Goal: Task Accomplishment & Management: Complete application form

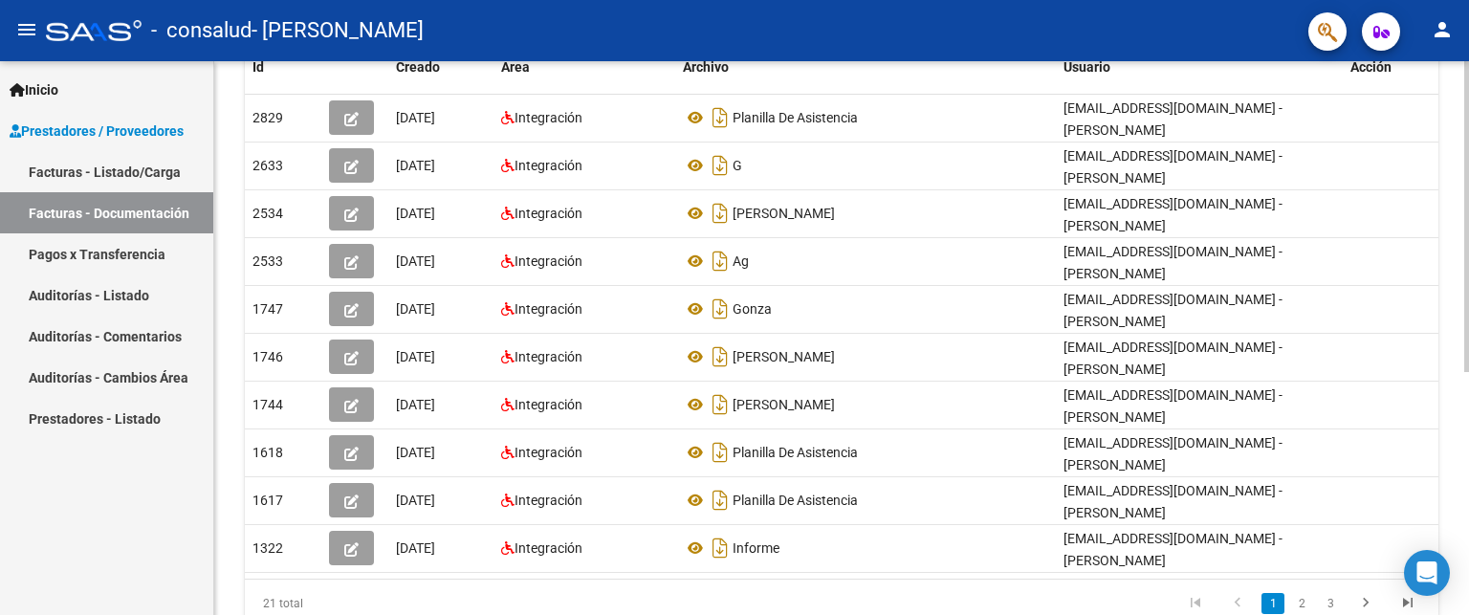
scroll to position [378, 0]
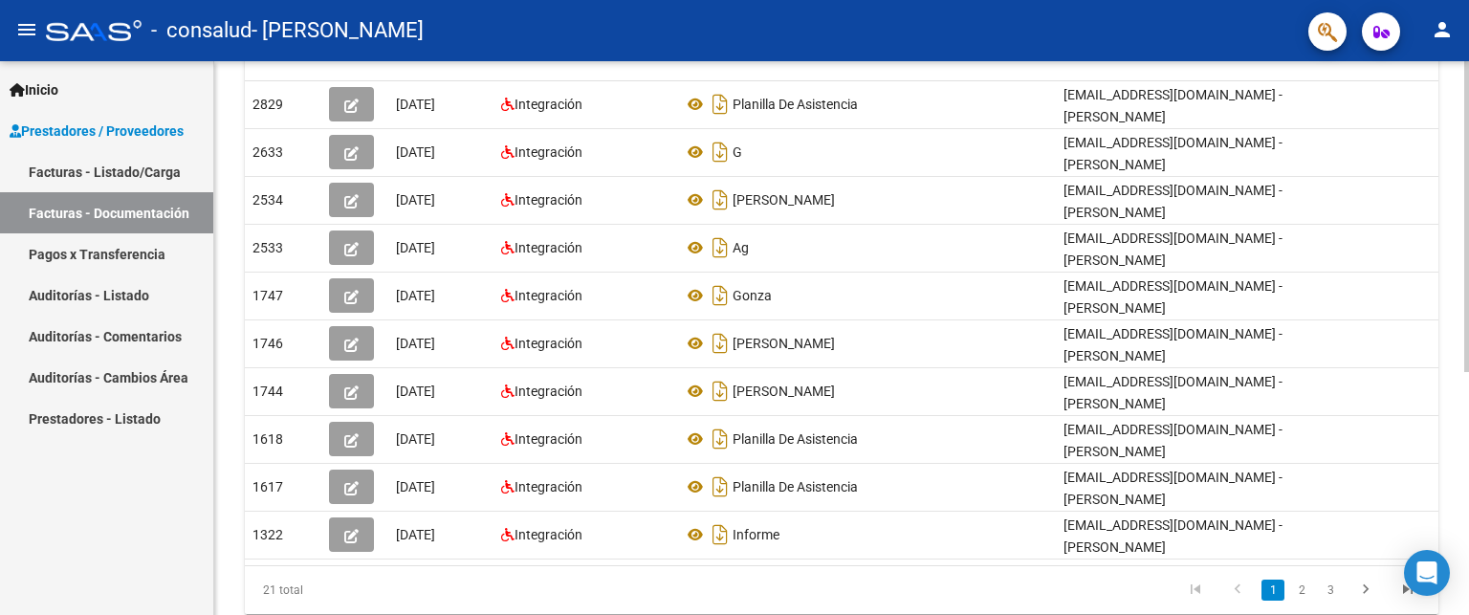
click at [1462, 341] on div "PRESTADORES -> Comprobantes - Documentación Respaldatoria cloud_download Export…" at bounding box center [844, 179] width 1260 height 991
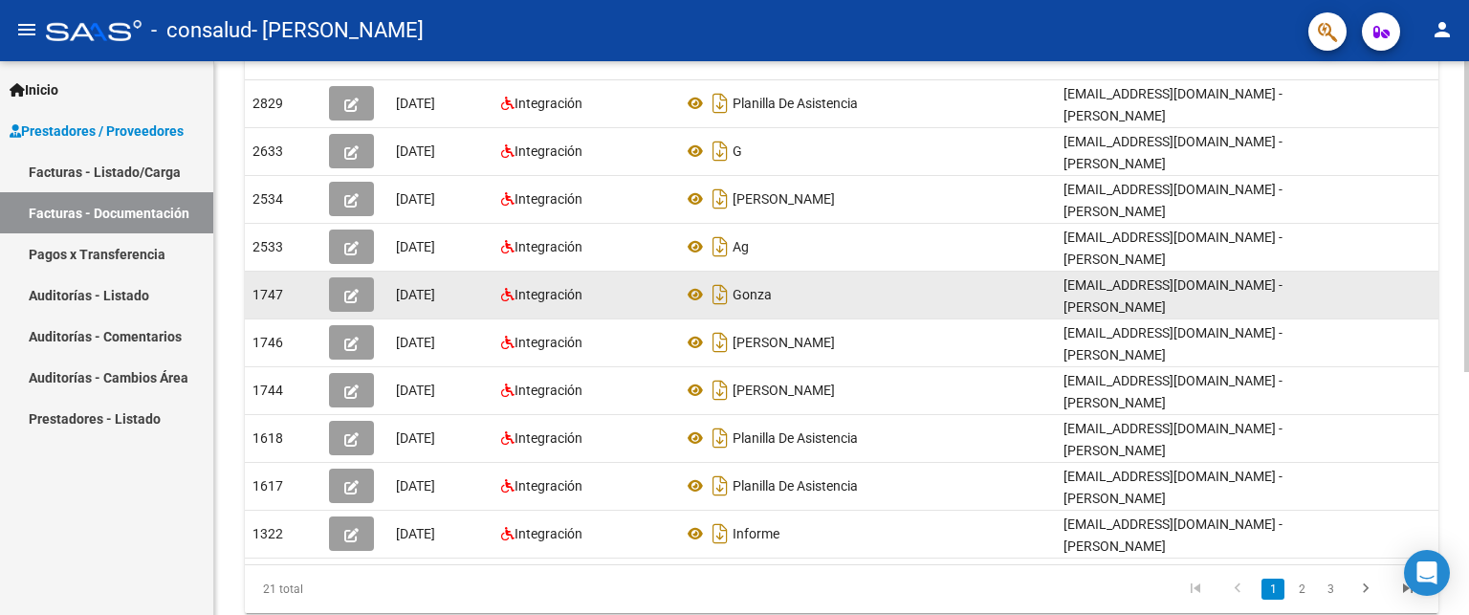
click at [637, 291] on div "Integración" at bounding box center [584, 295] width 166 height 22
click at [350, 291] on icon "button" at bounding box center [351, 296] width 14 height 14
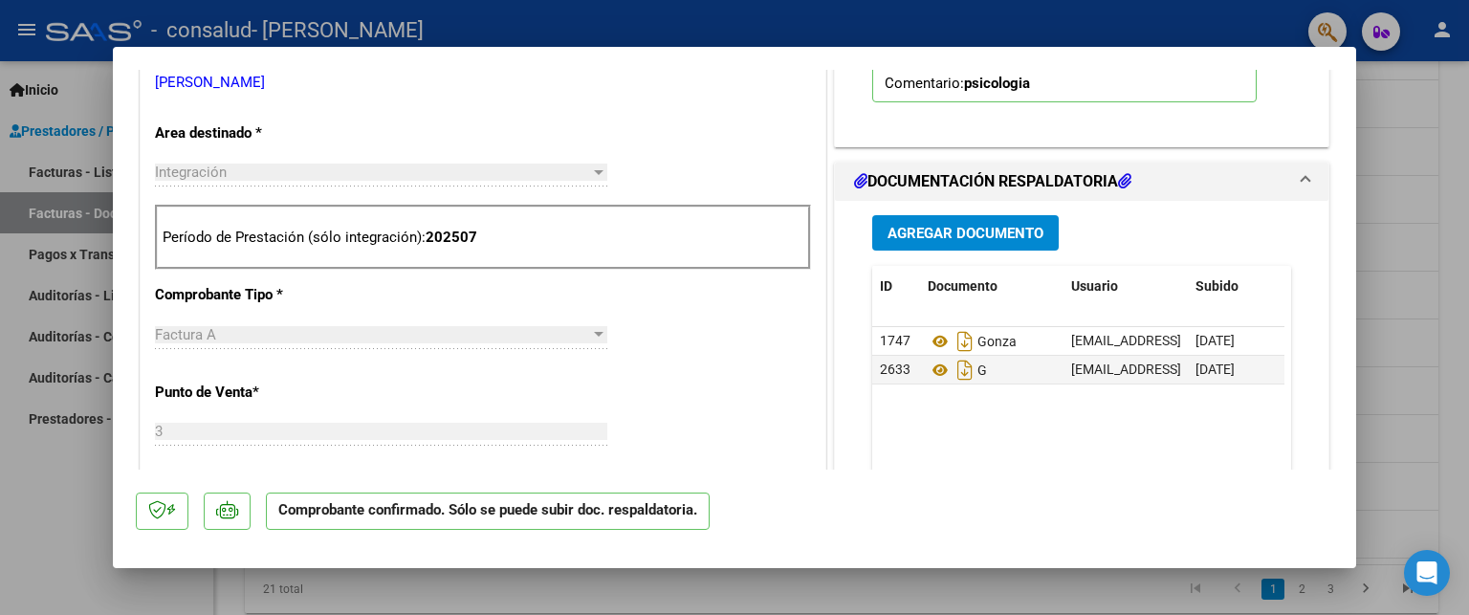
scroll to position [640, 0]
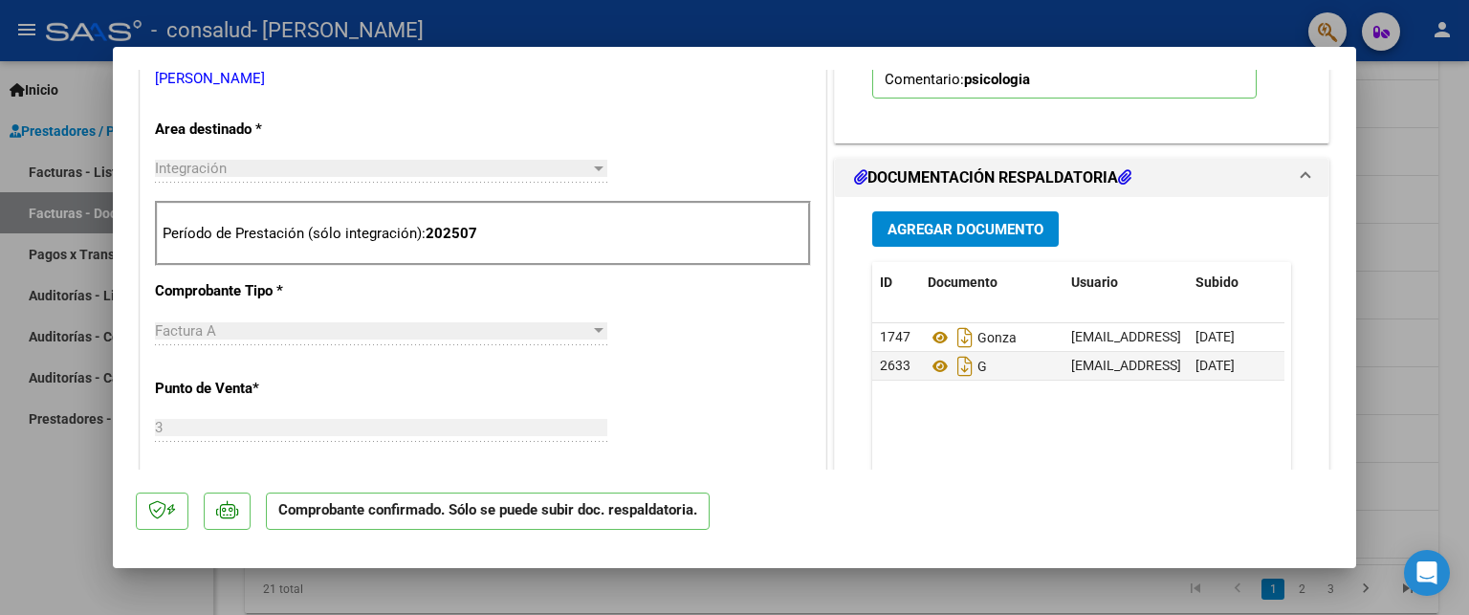
click at [385, 176] on div "Integración Seleccionar Area" at bounding box center [381, 168] width 452 height 29
drag, startPoint x: 608, startPoint y: 171, endPoint x: 584, endPoint y: 159, distance: 27.0
click at [584, 159] on app-drop-down-list "Area destinado * Integración Seleccionar Area" at bounding box center [389, 149] width 468 height 57
click at [590, 161] on div at bounding box center [598, 168] width 17 height 15
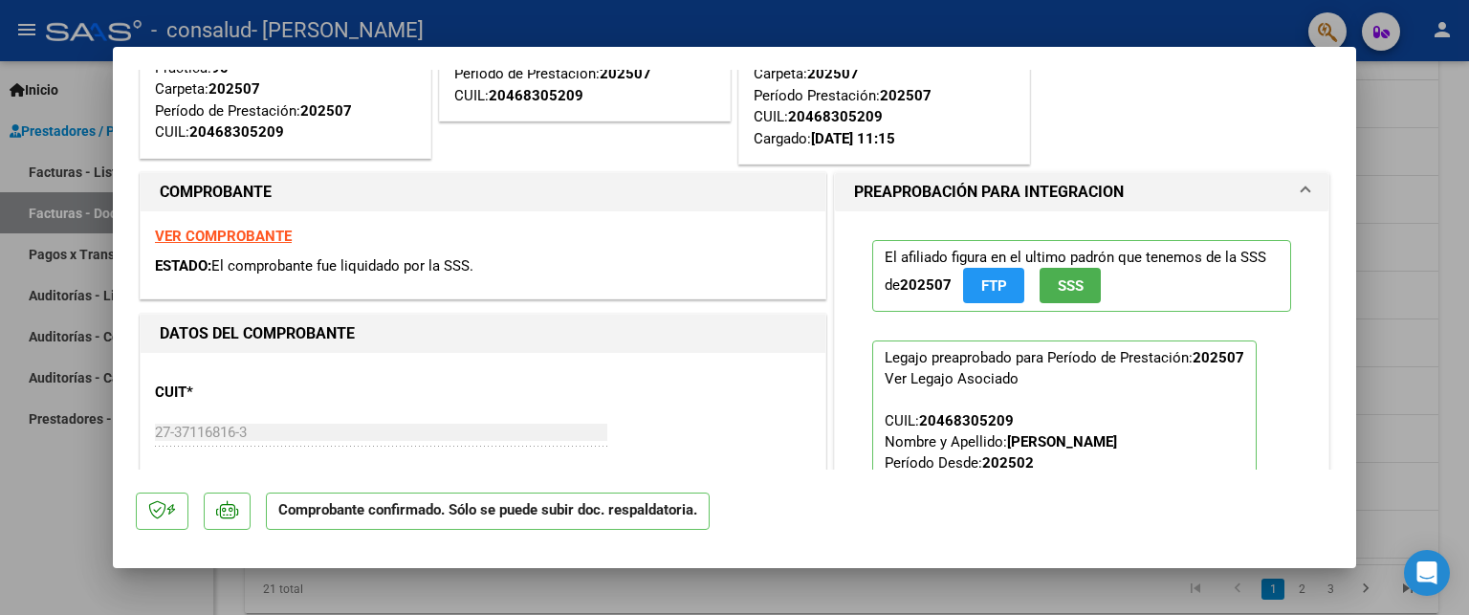
scroll to position [189, 0]
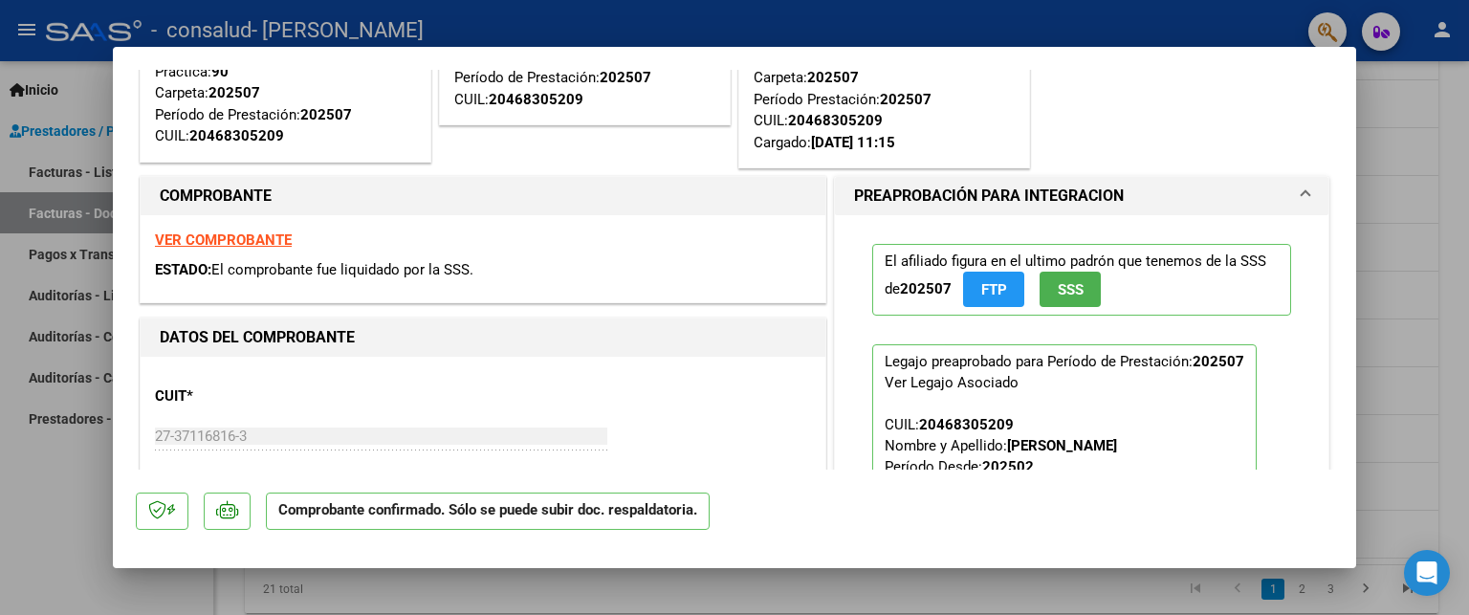
click at [1447, 297] on div at bounding box center [734, 307] width 1469 height 615
type input "$ 0,00"
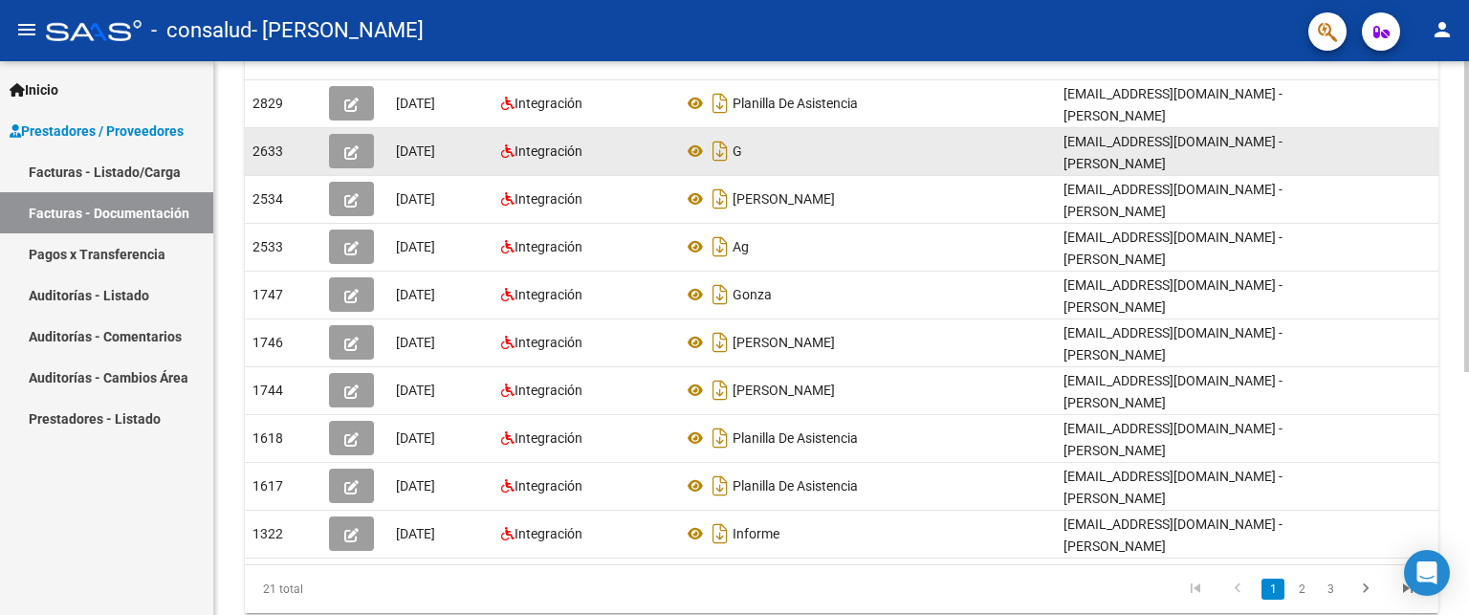
click at [347, 145] on icon "button" at bounding box center [351, 152] width 14 height 14
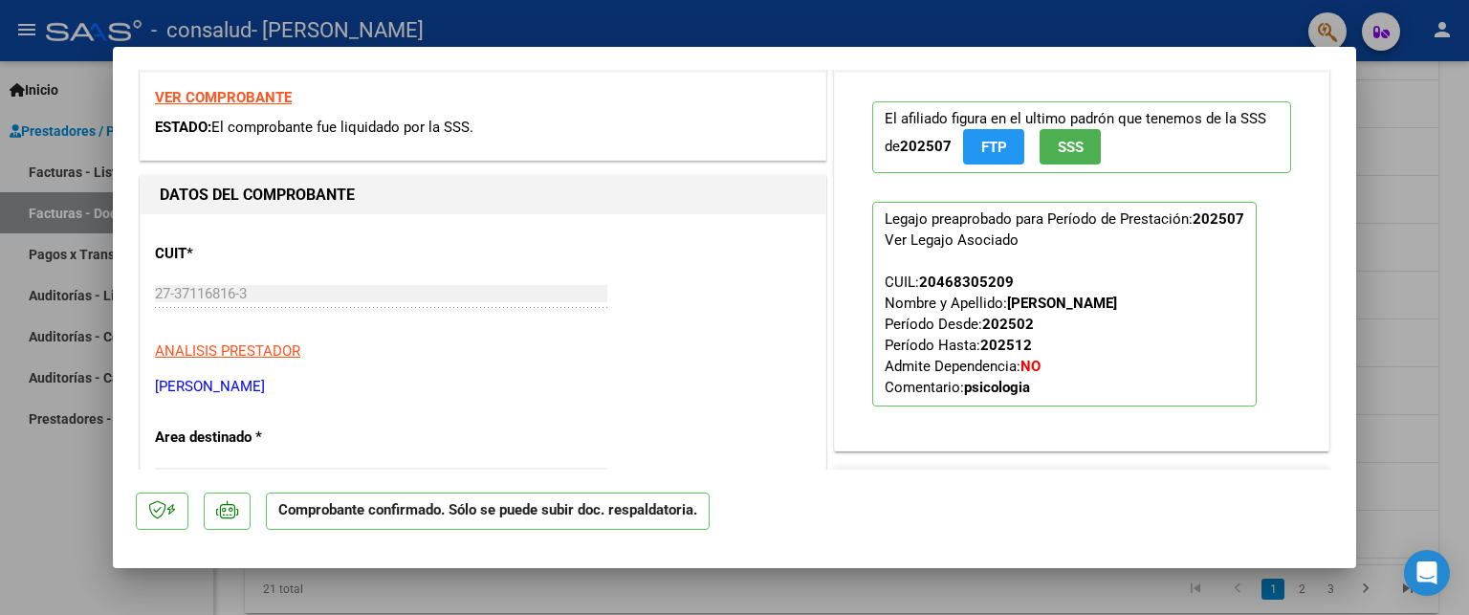
scroll to position [343, 0]
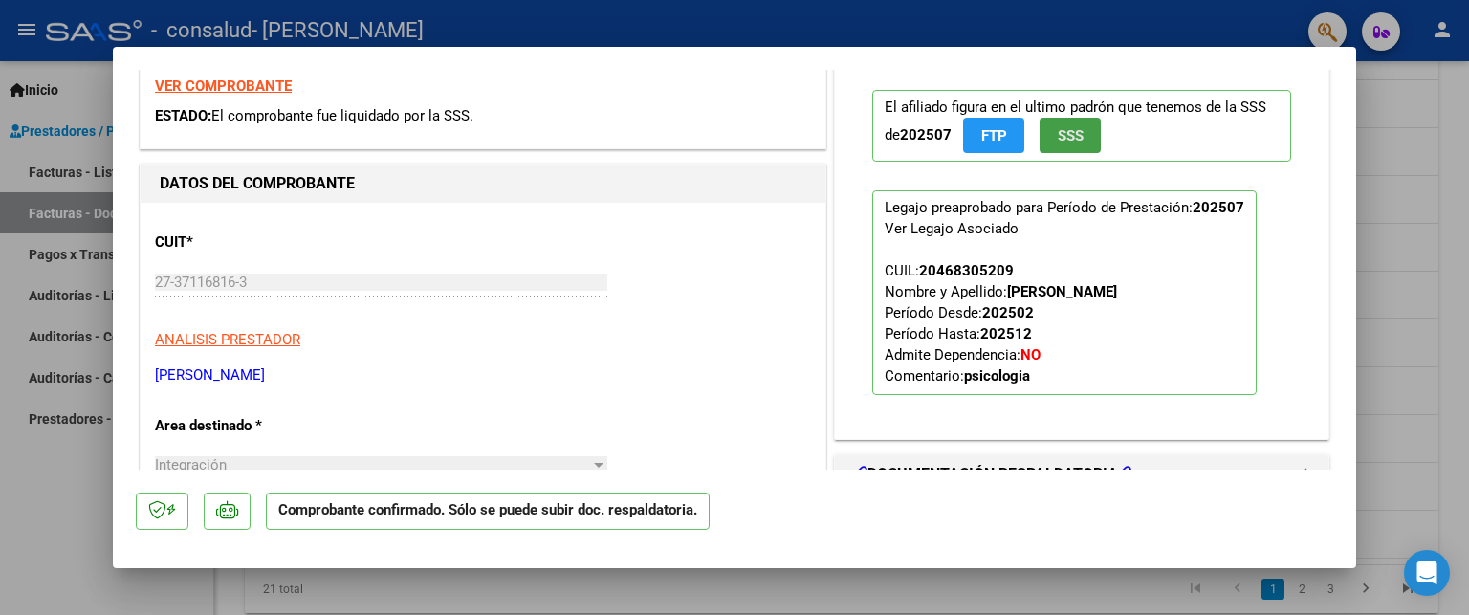
click at [1058, 136] on span "SSS" at bounding box center [1071, 135] width 26 height 17
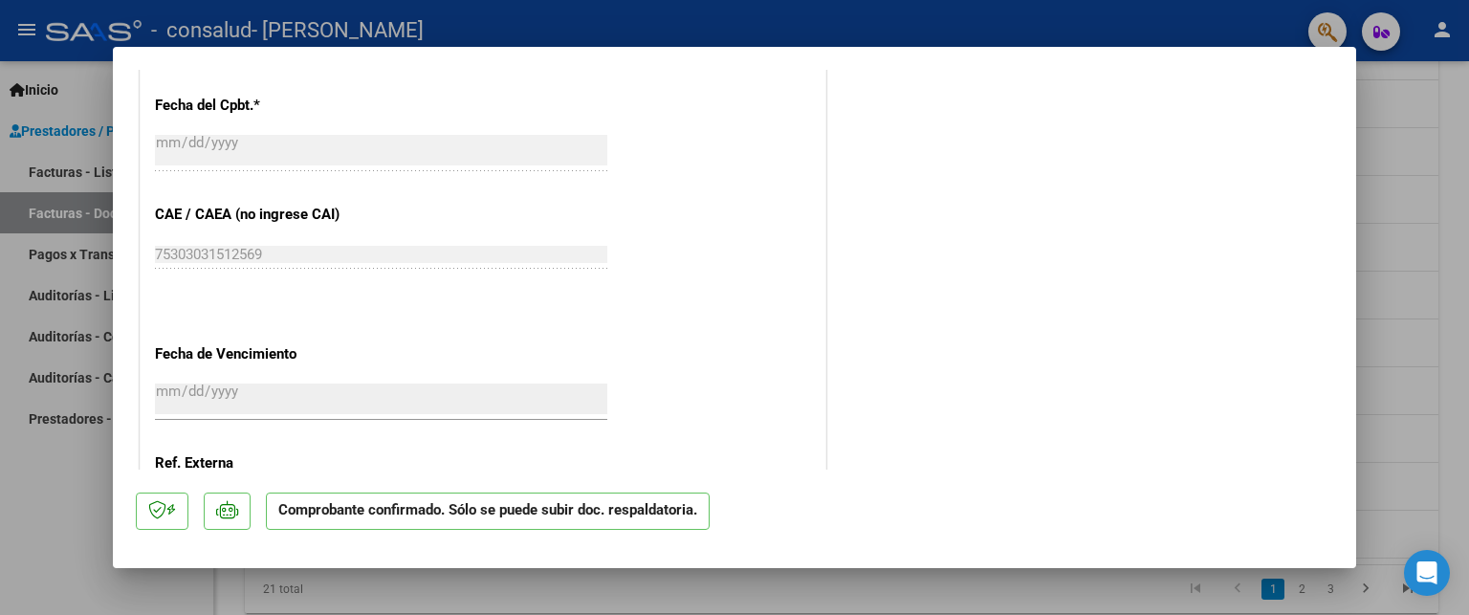
scroll to position [1201, 0]
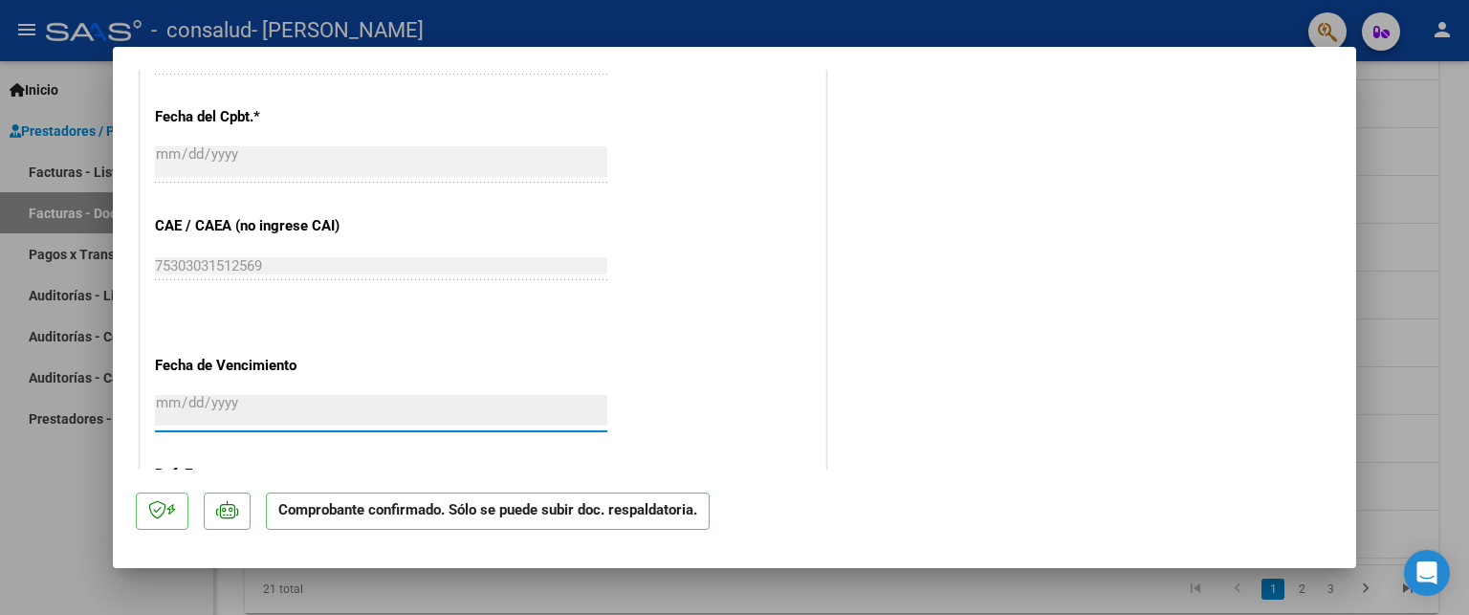
click at [197, 407] on input "[DATE]" at bounding box center [381, 410] width 452 height 31
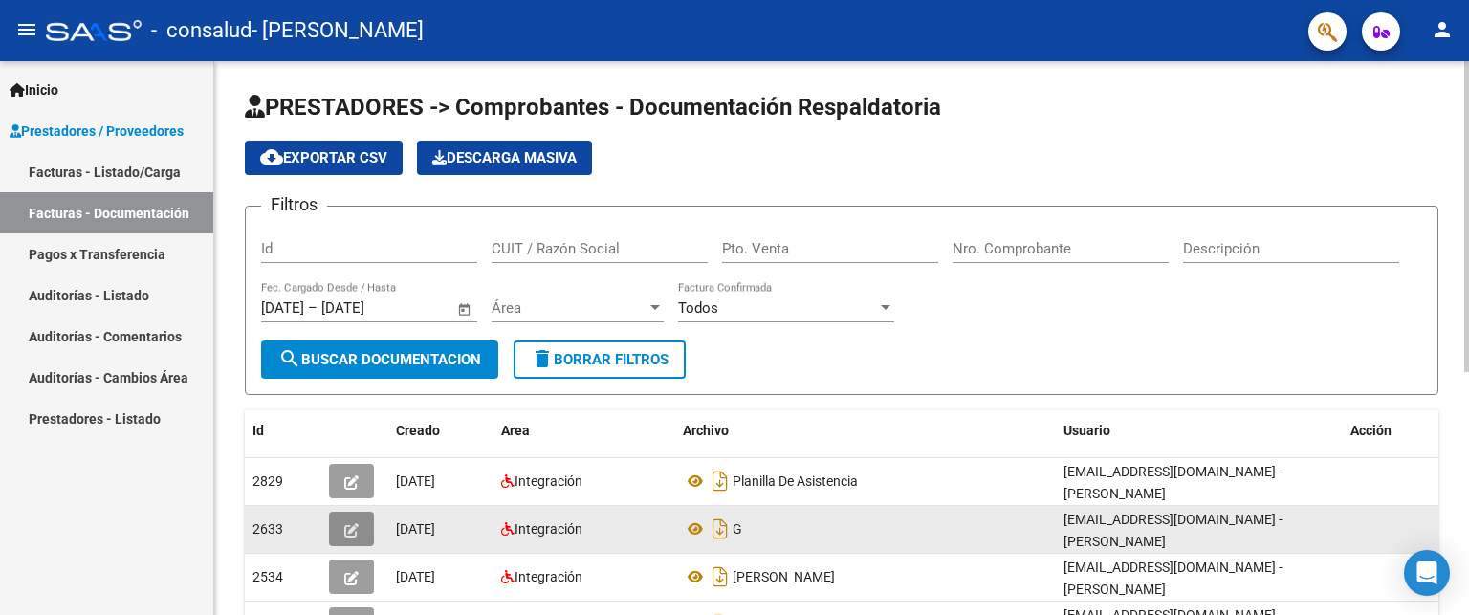
click at [342, 522] on button "button" at bounding box center [351, 529] width 45 height 34
